Goal: Find contact information: Find contact information

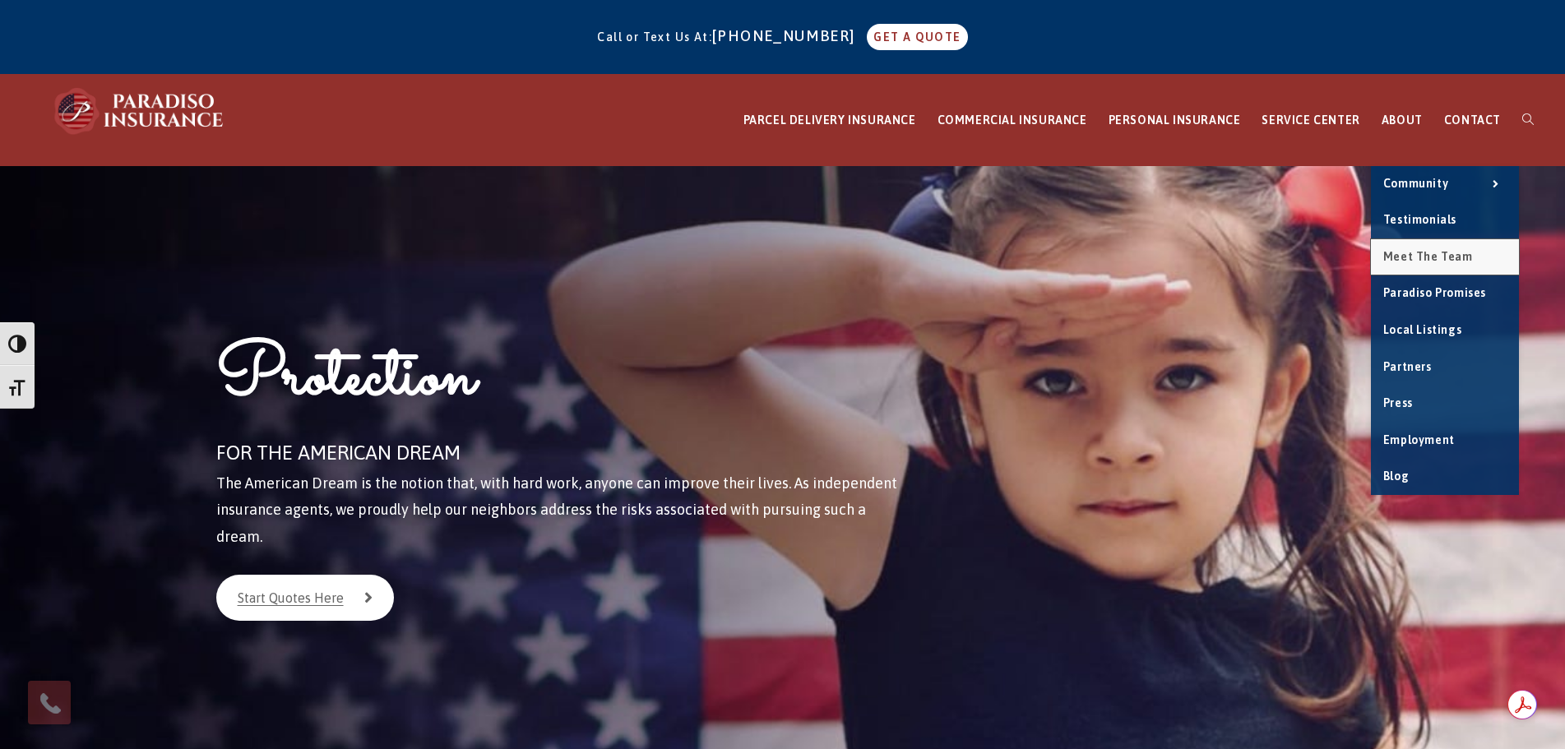
click at [1421, 252] on span "Meet the Team" at bounding box center [1428, 256] width 90 height 13
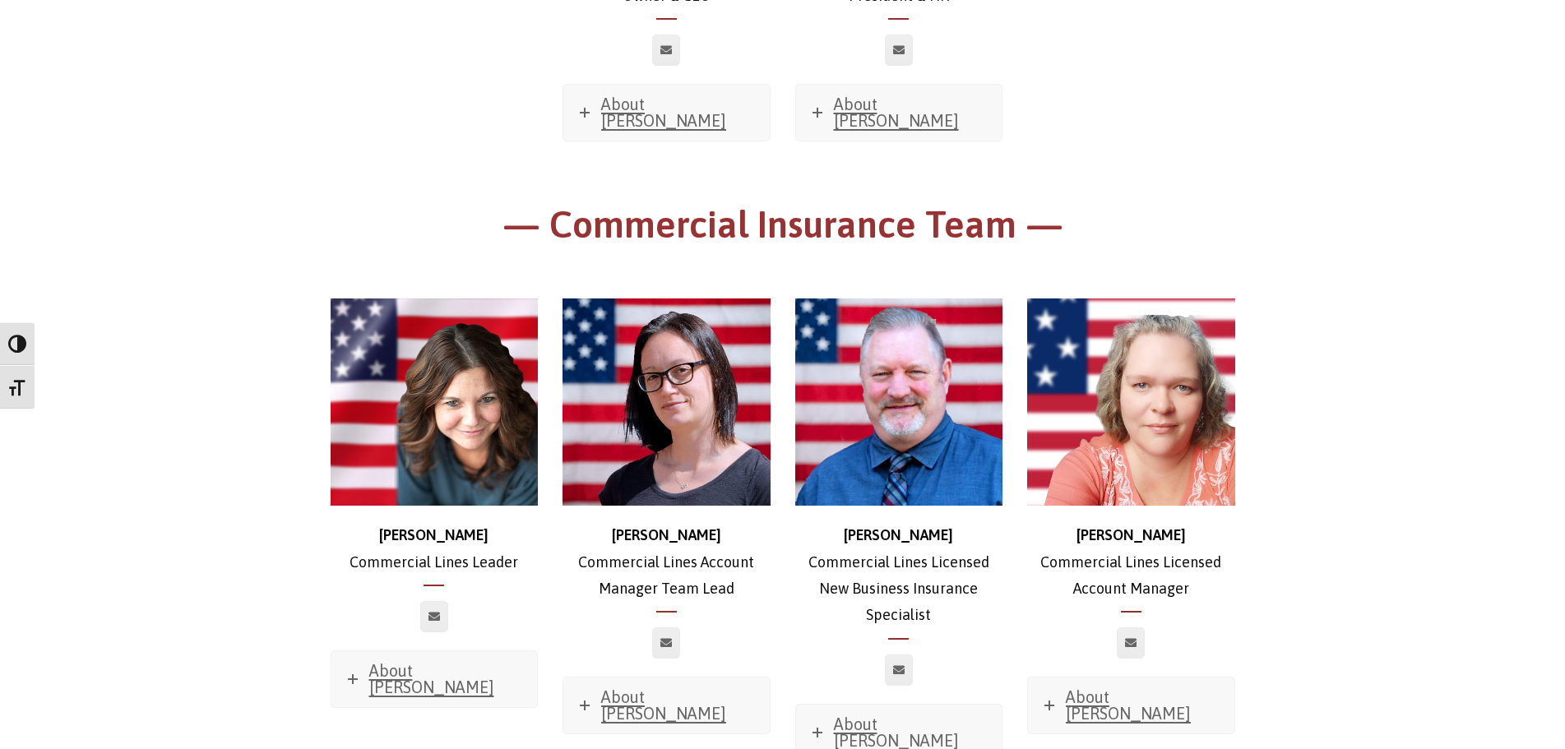
scroll to position [825, 0]
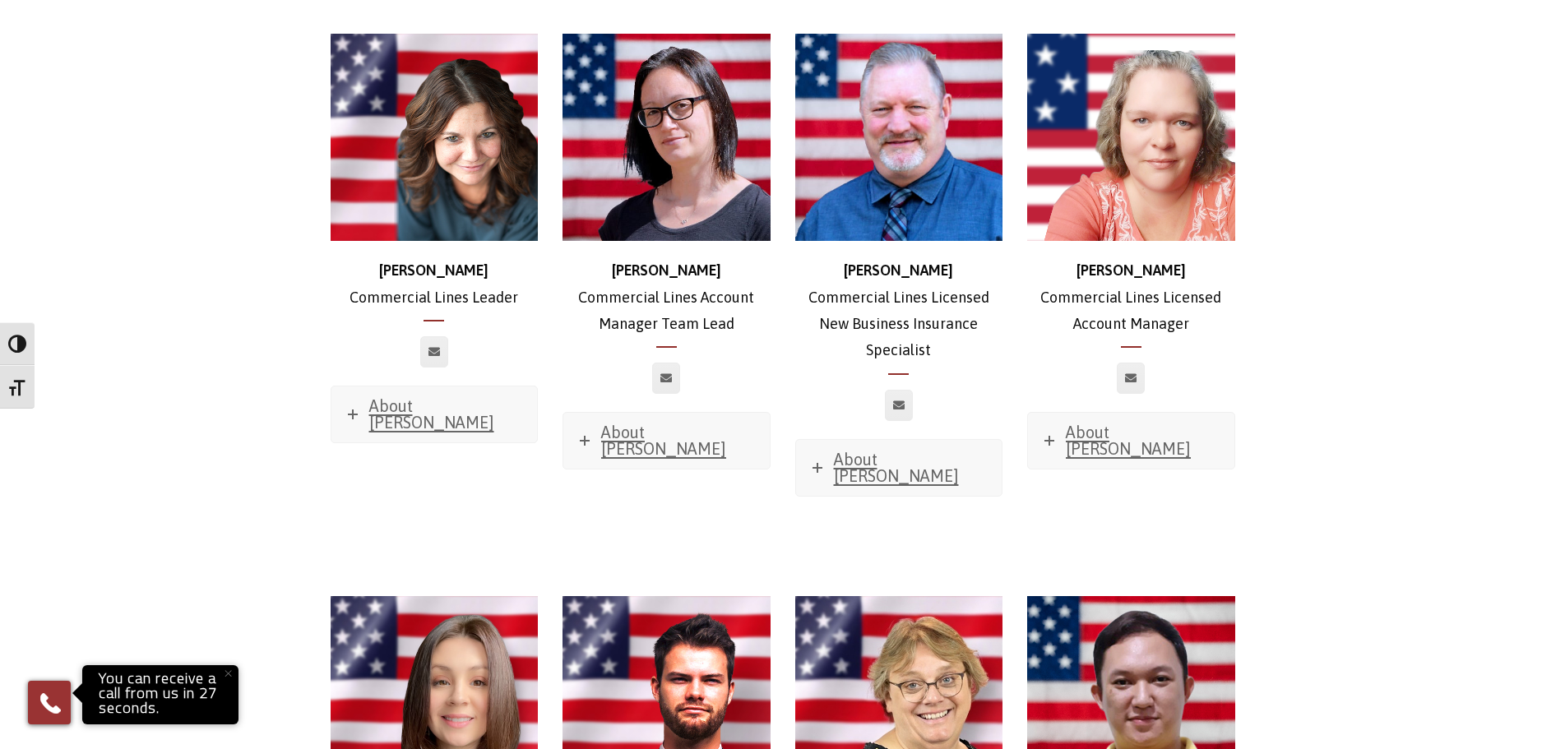
scroll to position [907, 0]
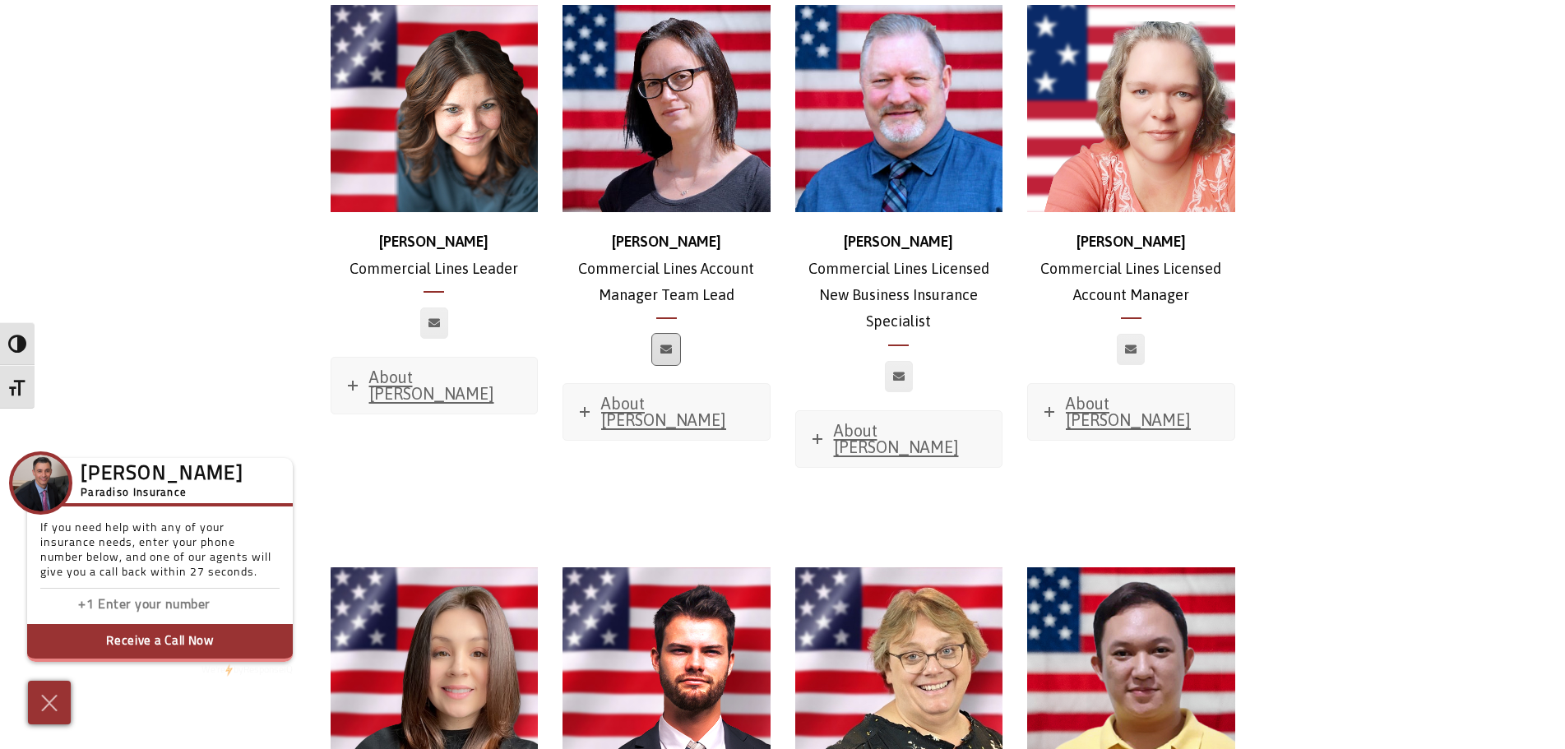
click at [670, 345] on icon at bounding box center [666, 350] width 12 height 10
click at [650, 394] on span "About Jessica" at bounding box center [663, 411] width 125 height 35
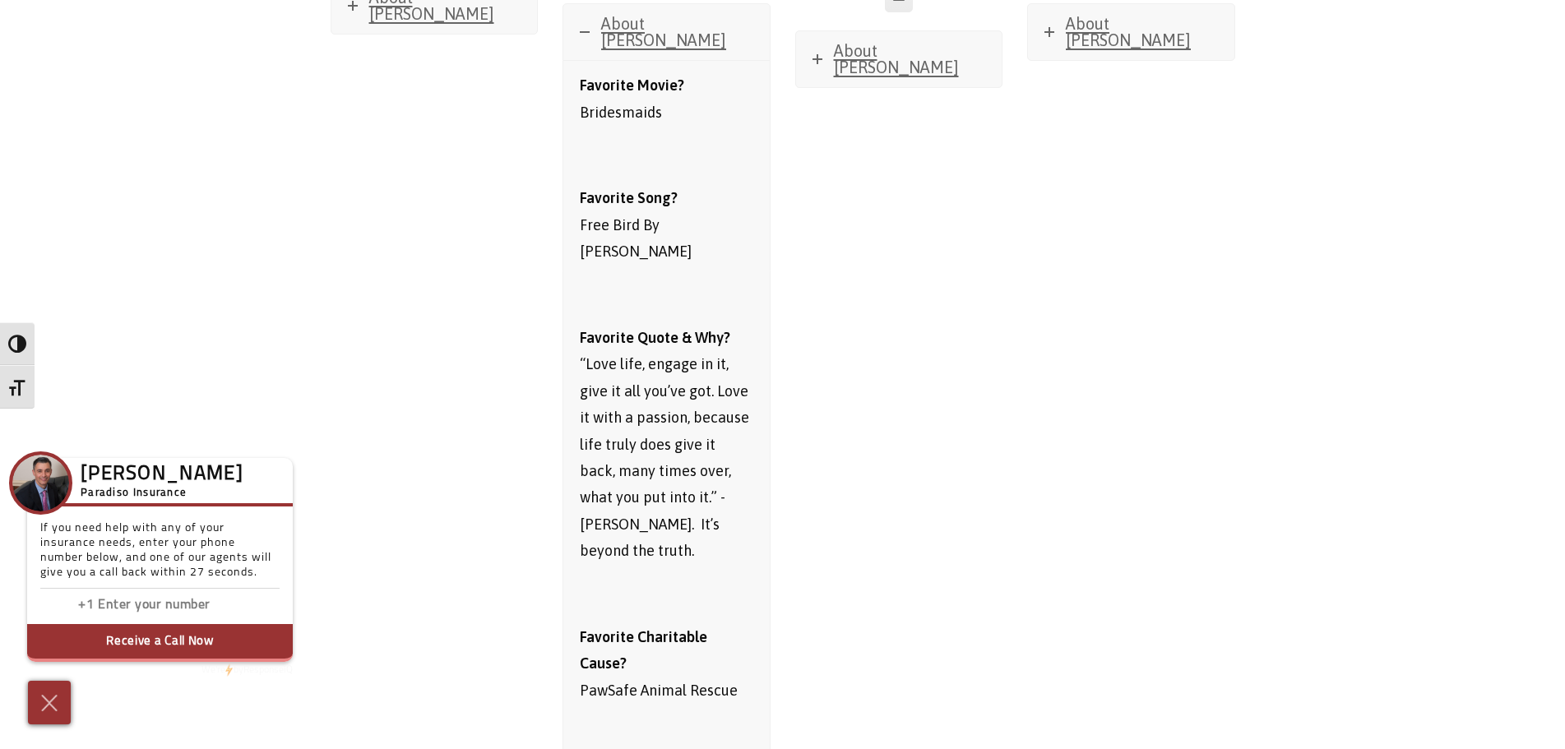
scroll to position [1318, 0]
